Goal: Information Seeking & Learning: Learn about a topic

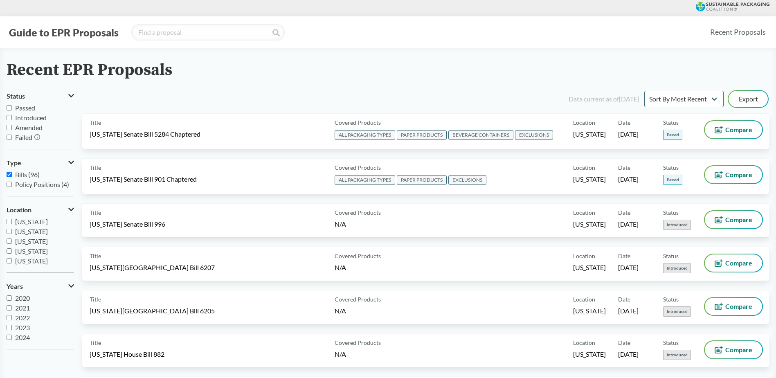
drag, startPoint x: 19, startPoint y: 106, endPoint x: 19, endPoint y: 111, distance: 5.3
click at [19, 106] on span "Passed" at bounding box center [25, 108] width 20 height 8
click at [12, 106] on input "Passed" at bounding box center [9, 107] width 5 height 5
checkbox input "true"
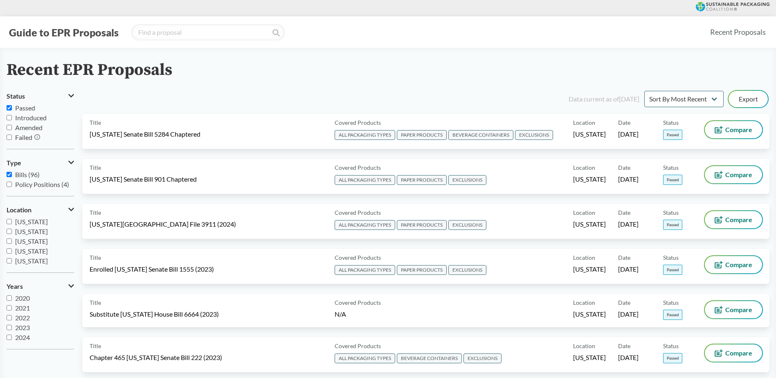
click at [440, 67] on div "Recent EPR Proposals" at bounding box center [388, 70] width 763 height 18
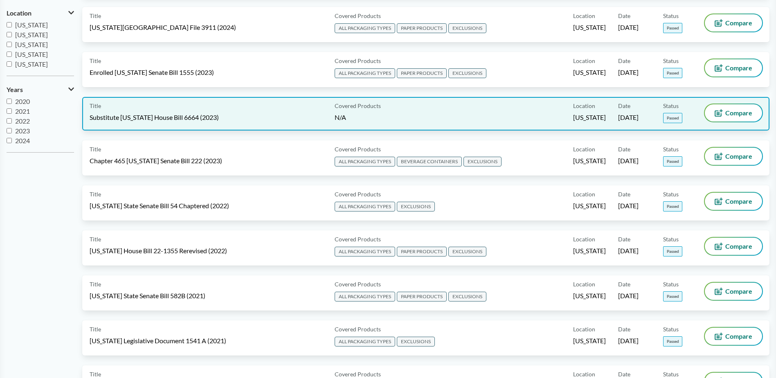
scroll to position [246, 0]
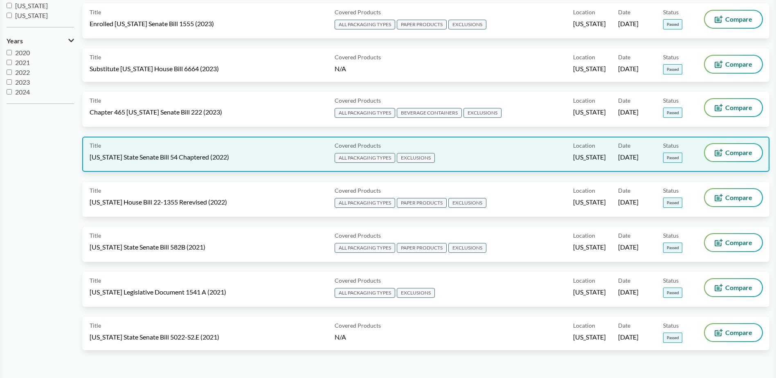
click at [500, 153] on div "Covered Products ALL PACKAGING TYPES EXCLUSIONS" at bounding box center [453, 154] width 242 height 20
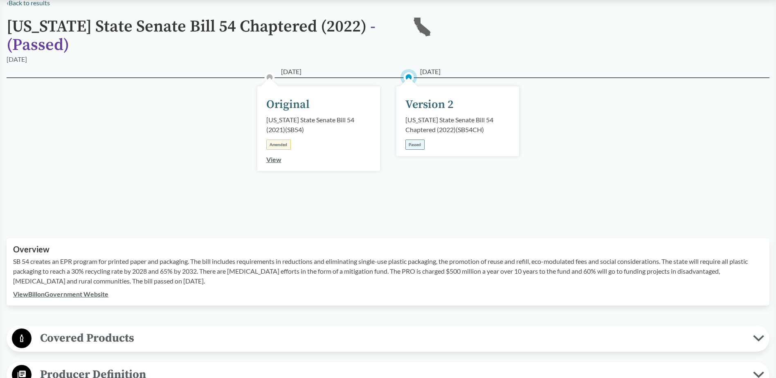
scroll to position [164, 0]
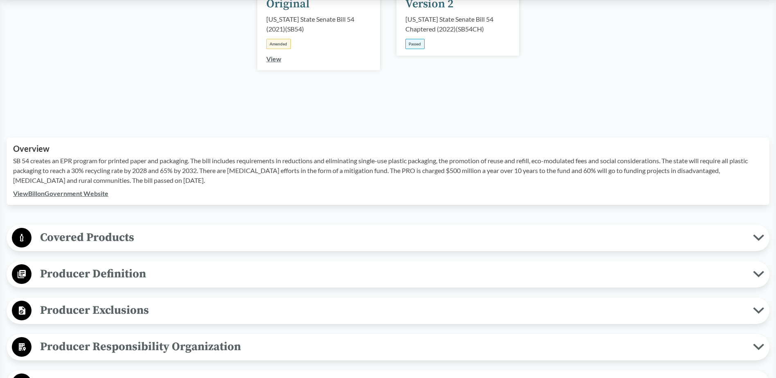
drag, startPoint x: 229, startPoint y: 241, endPoint x: 222, endPoint y: 239, distance: 7.3
click at [224, 239] on span "Covered Products" at bounding box center [393, 237] width 722 height 18
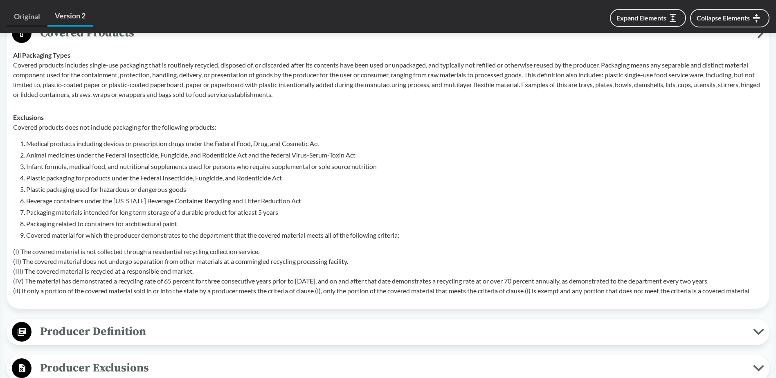
scroll to position [491, 0]
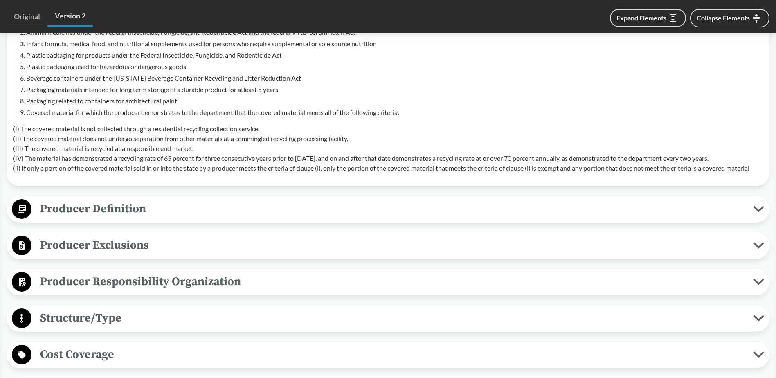
click at [246, 214] on span "Producer Definition" at bounding box center [393, 209] width 722 height 18
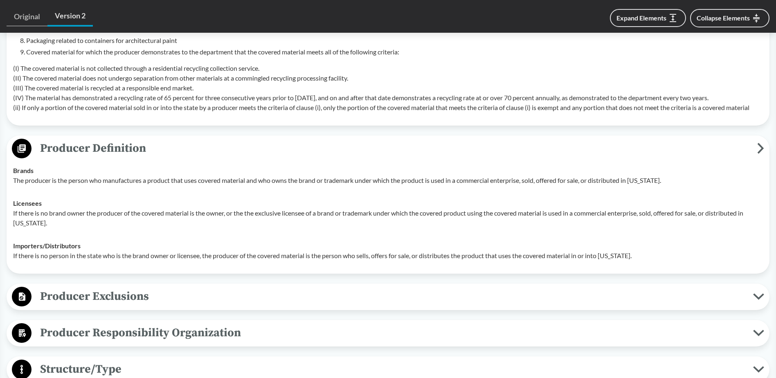
scroll to position [553, 0]
click at [152, 287] on span "Producer Exclusions" at bounding box center [393, 295] width 722 height 18
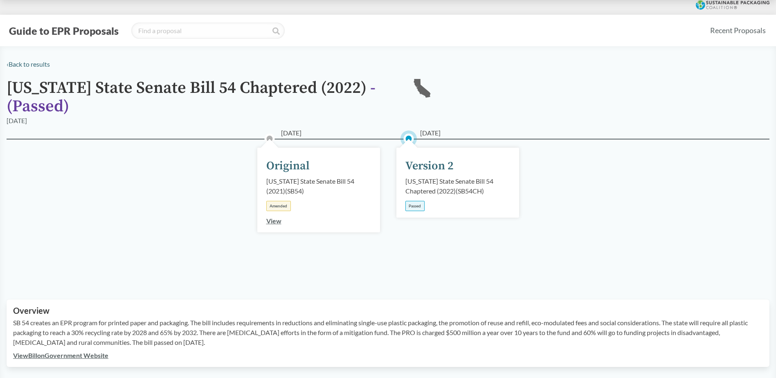
scroll to position [1, 0]
click at [446, 190] on div "[US_STATE] State Senate Bill 54 Chaptered (2022) ( SB54CH )" at bounding box center [458, 187] width 105 height 20
click at [426, 159] on div "Version 2" at bounding box center [430, 166] width 48 height 17
click at [78, 358] on link "View Bill on Government Website" at bounding box center [60, 356] width 95 height 8
